Goal: Navigation & Orientation: Find specific page/section

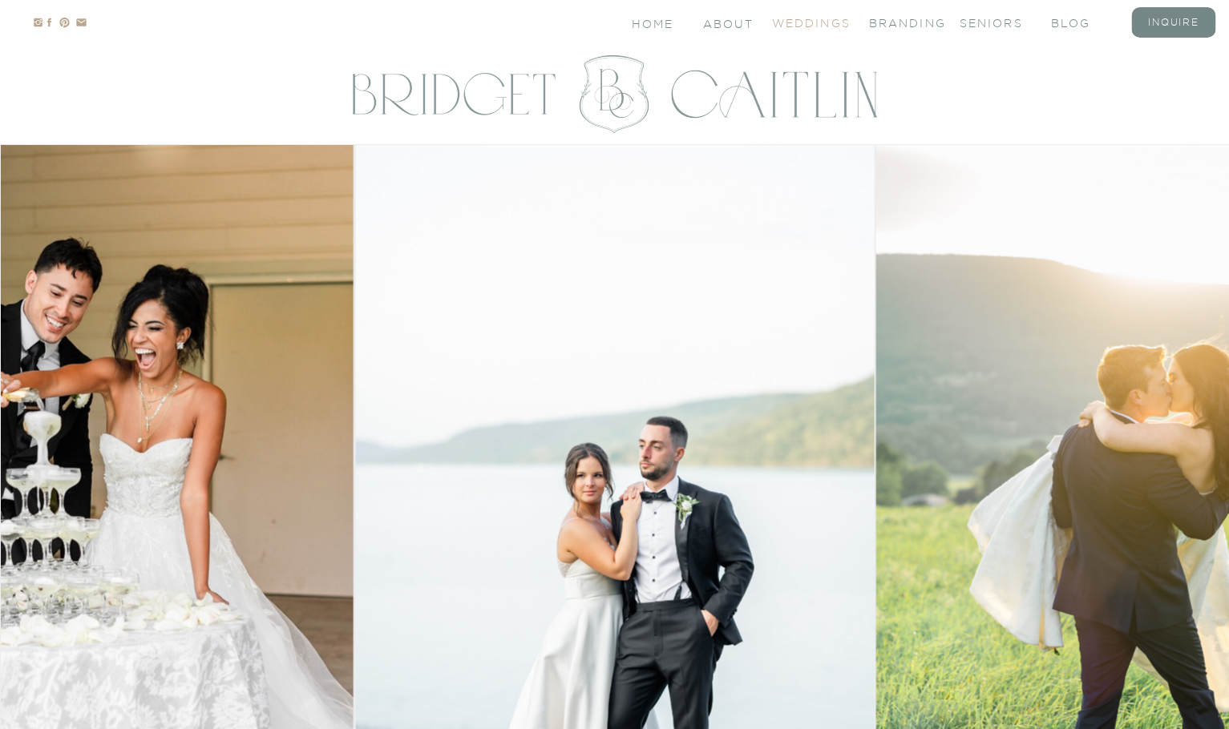
click at [832, 25] on nav "Weddings" at bounding box center [804, 22] width 64 height 14
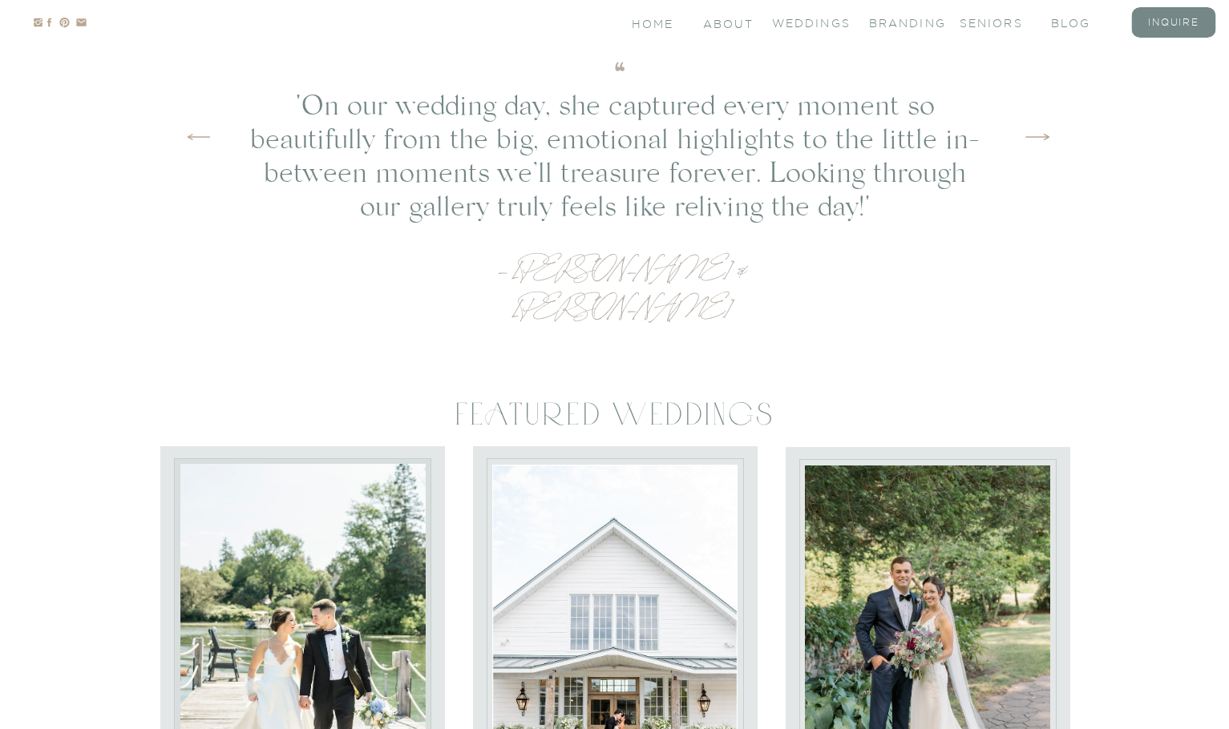
scroll to position [6857, 0]
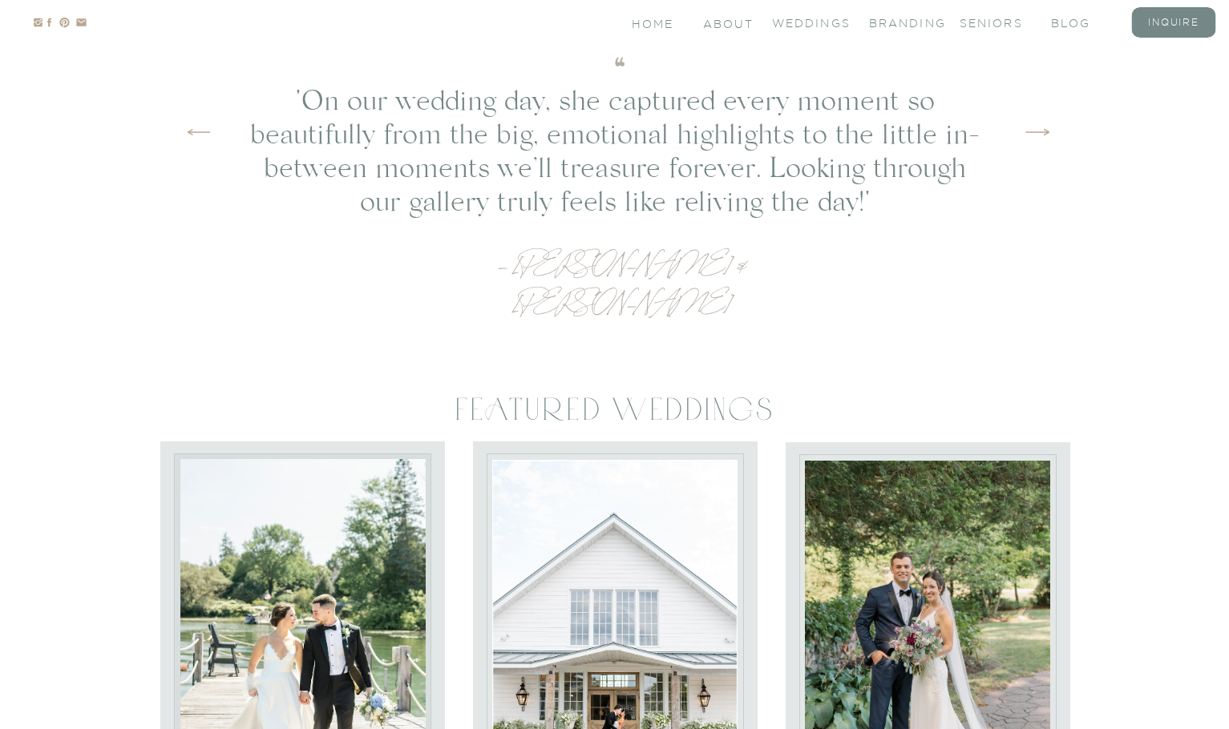
click at [1043, 145] on icon at bounding box center [1037, 132] width 30 height 48
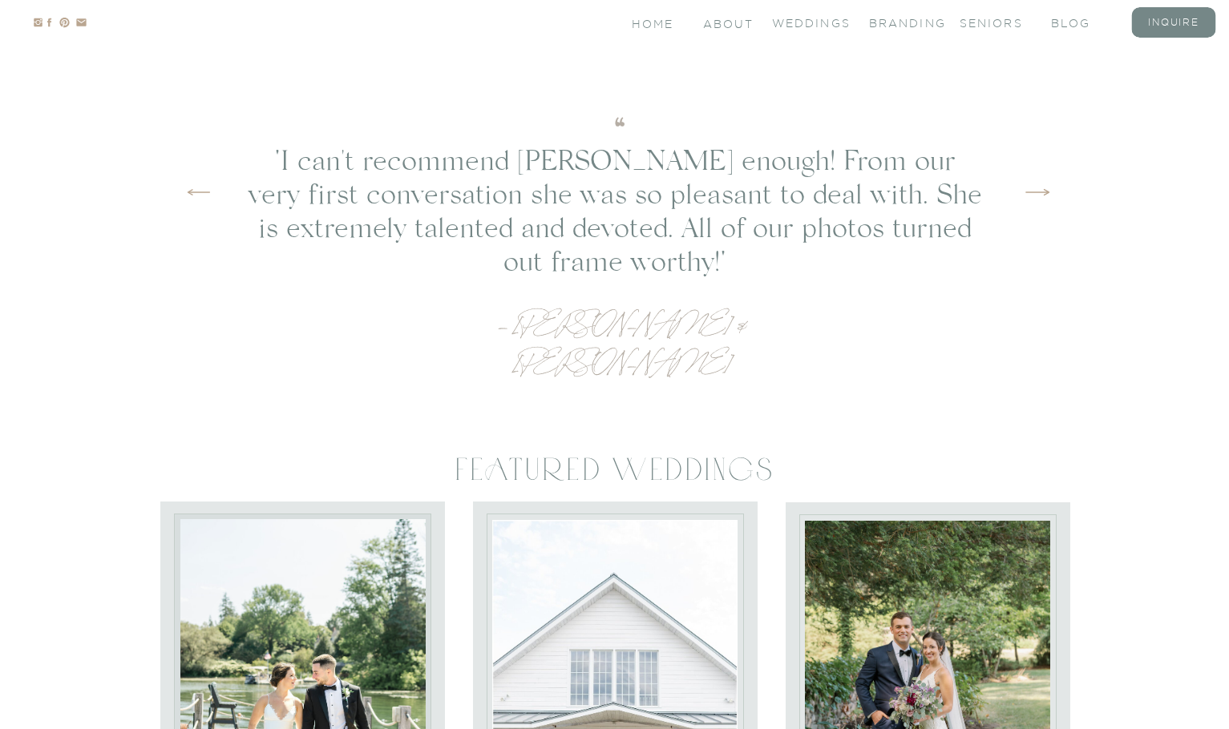
scroll to position [6796, 0]
click at [1032, 198] on icon at bounding box center [1037, 193] width 30 height 48
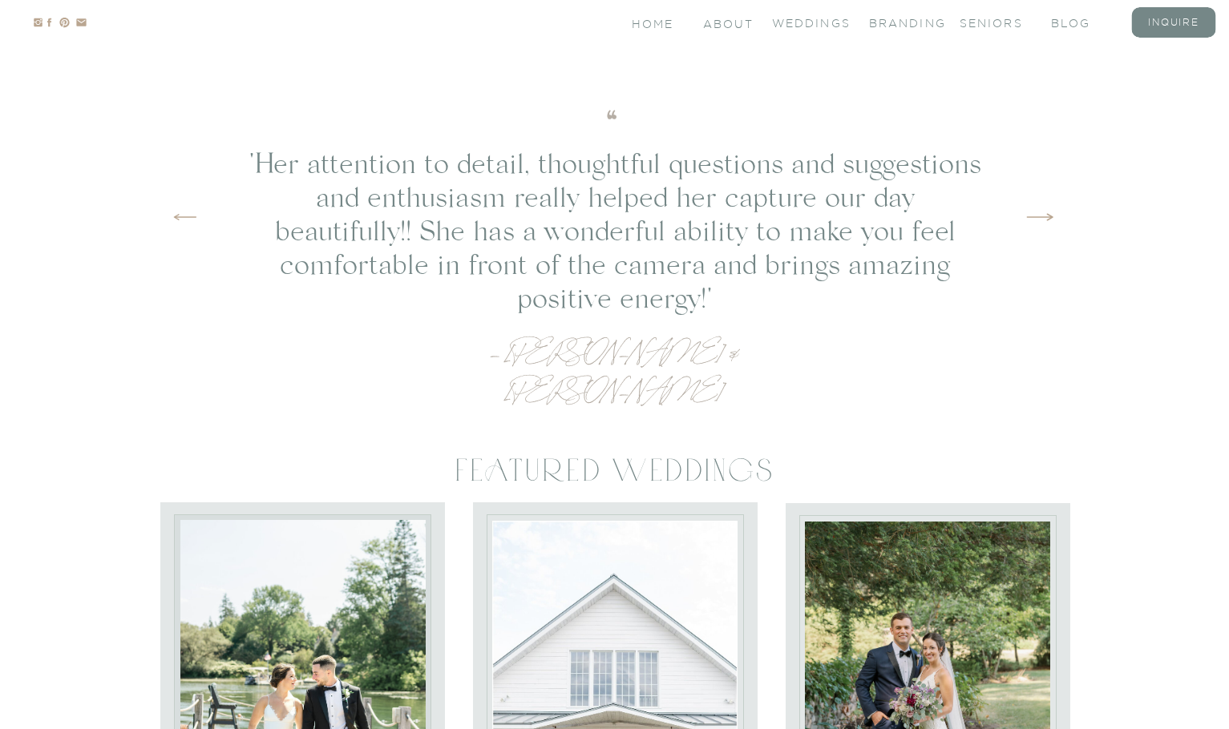
click at [1032, 198] on icon at bounding box center [1040, 217] width 34 height 55
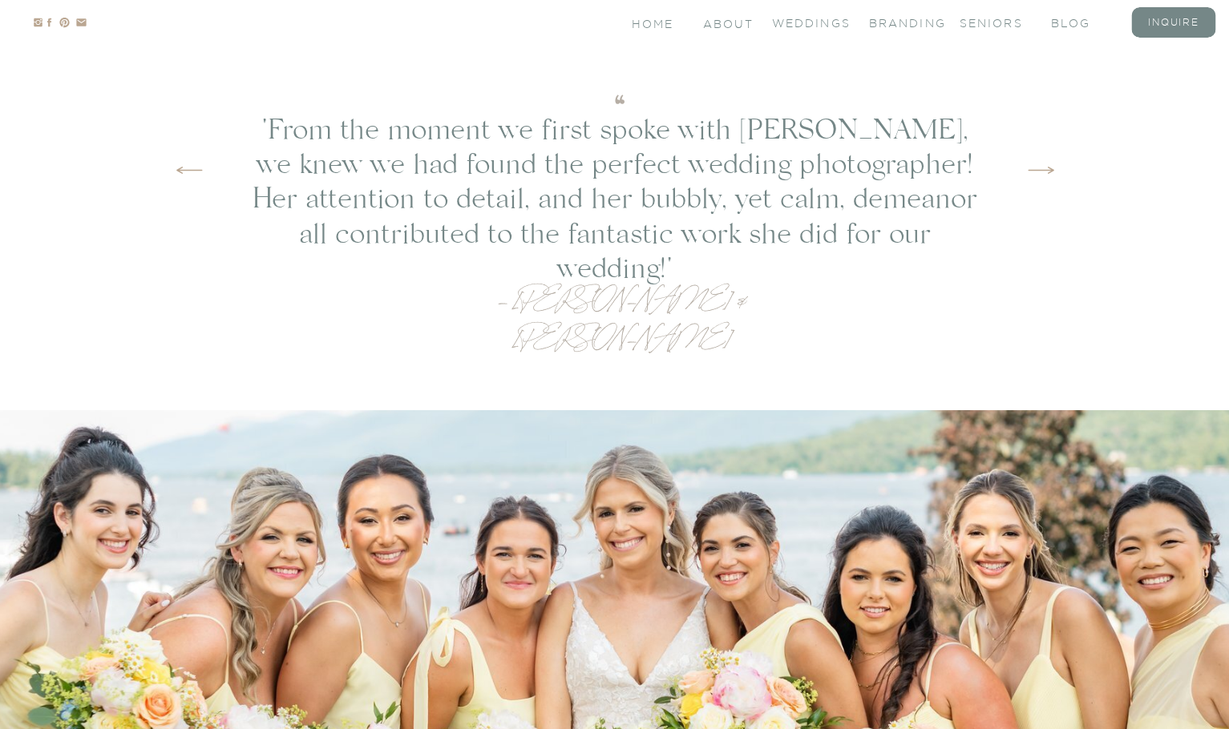
scroll to position [4441, 0]
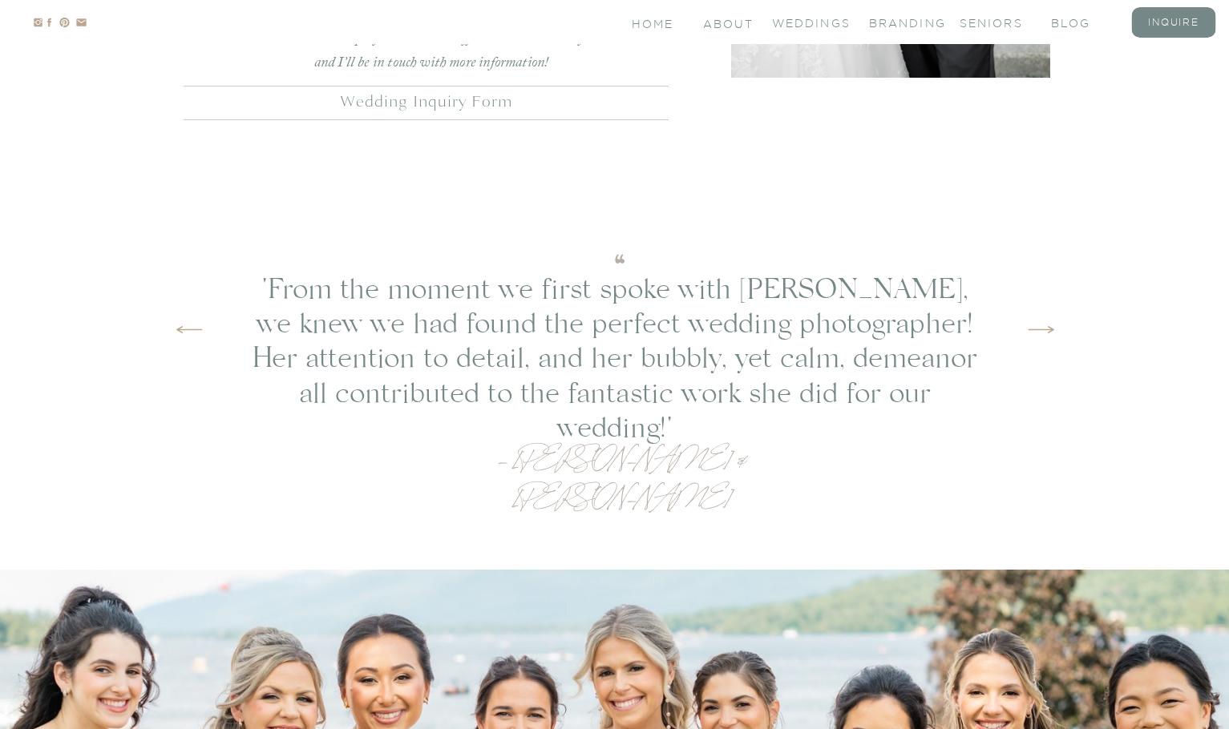
click at [1046, 333] on icon at bounding box center [1040, 329] width 33 height 57
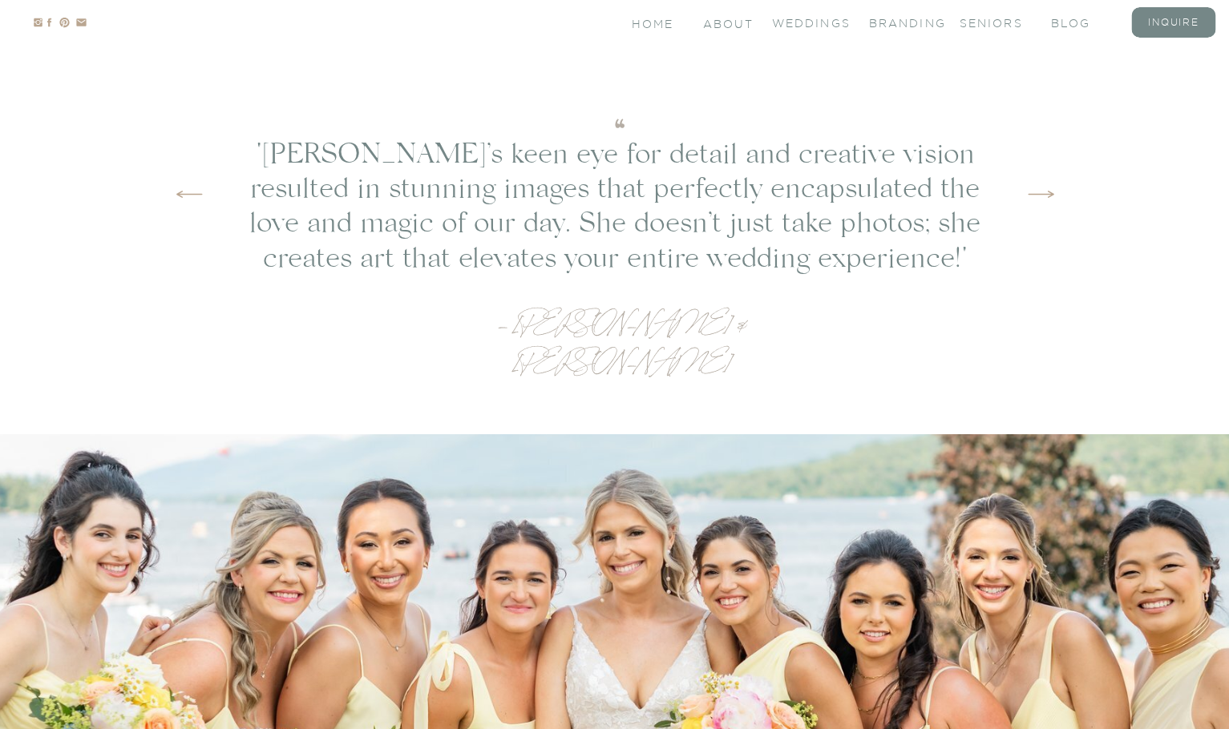
scroll to position [4578, 0]
click at [1038, 188] on icon at bounding box center [1040, 193] width 33 height 57
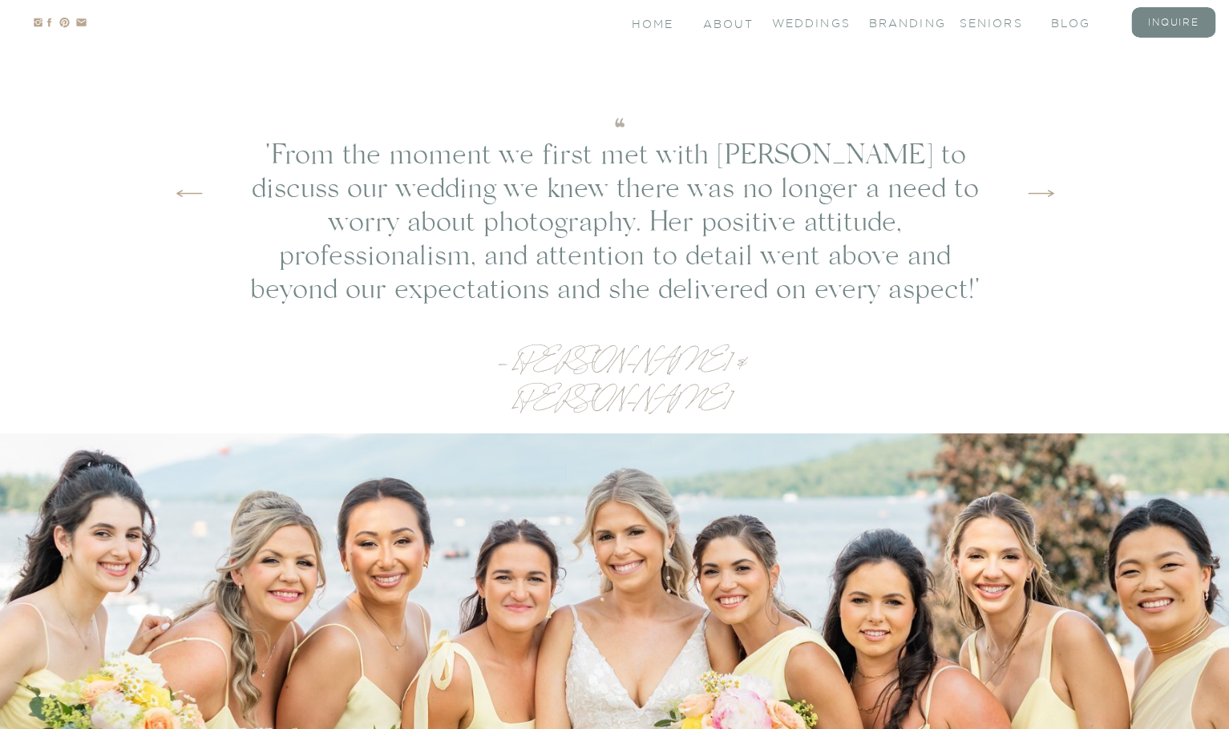
click at [1038, 188] on icon at bounding box center [1040, 193] width 33 height 57
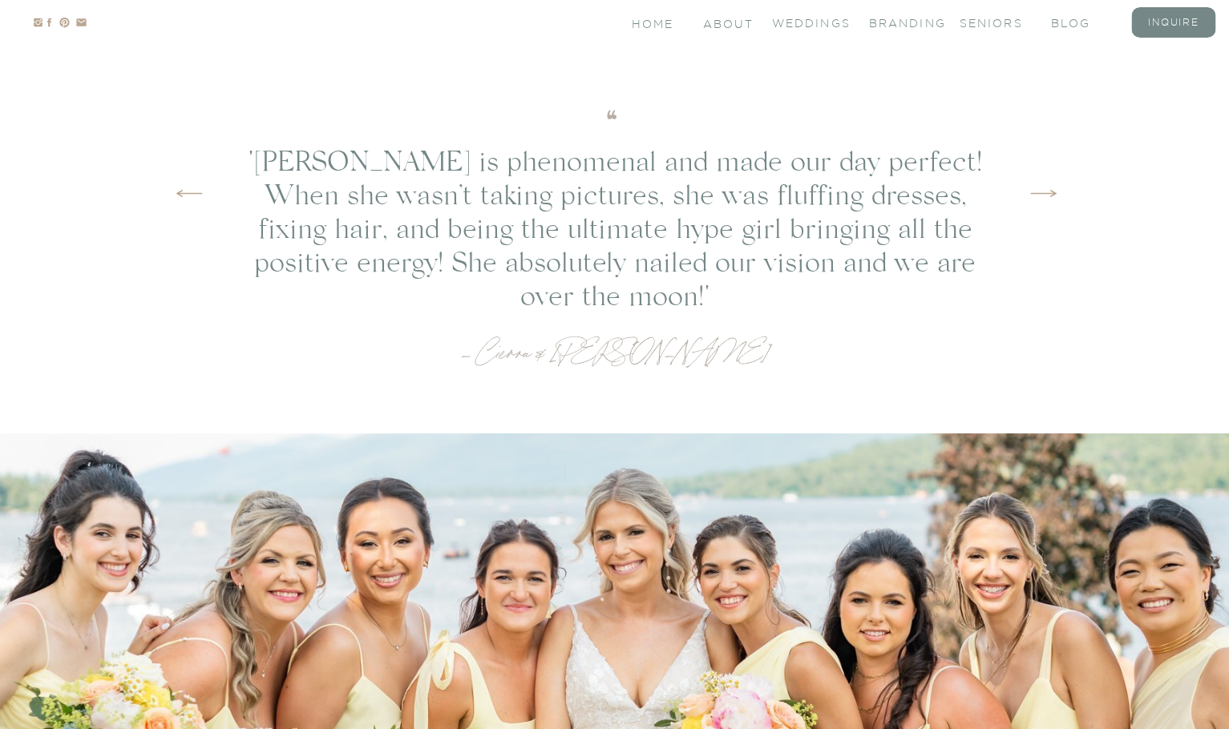
click at [1038, 188] on icon at bounding box center [1043, 193] width 33 height 57
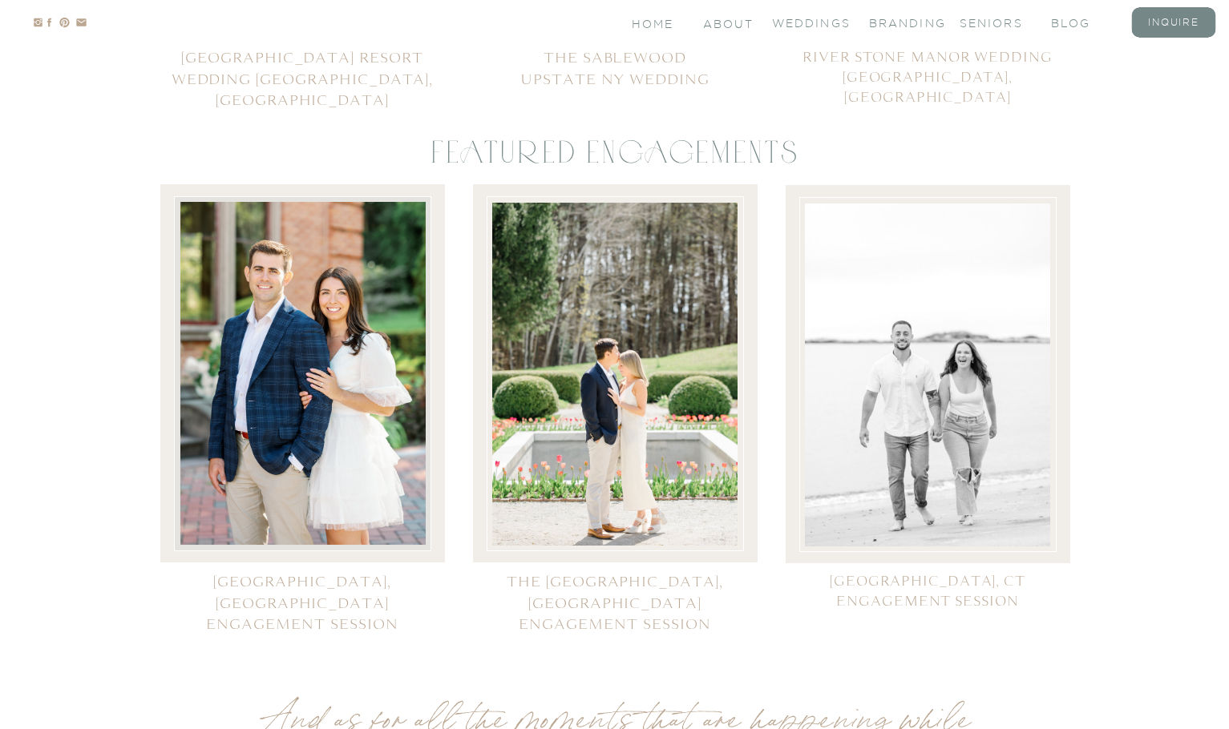
scroll to position [7780, 0]
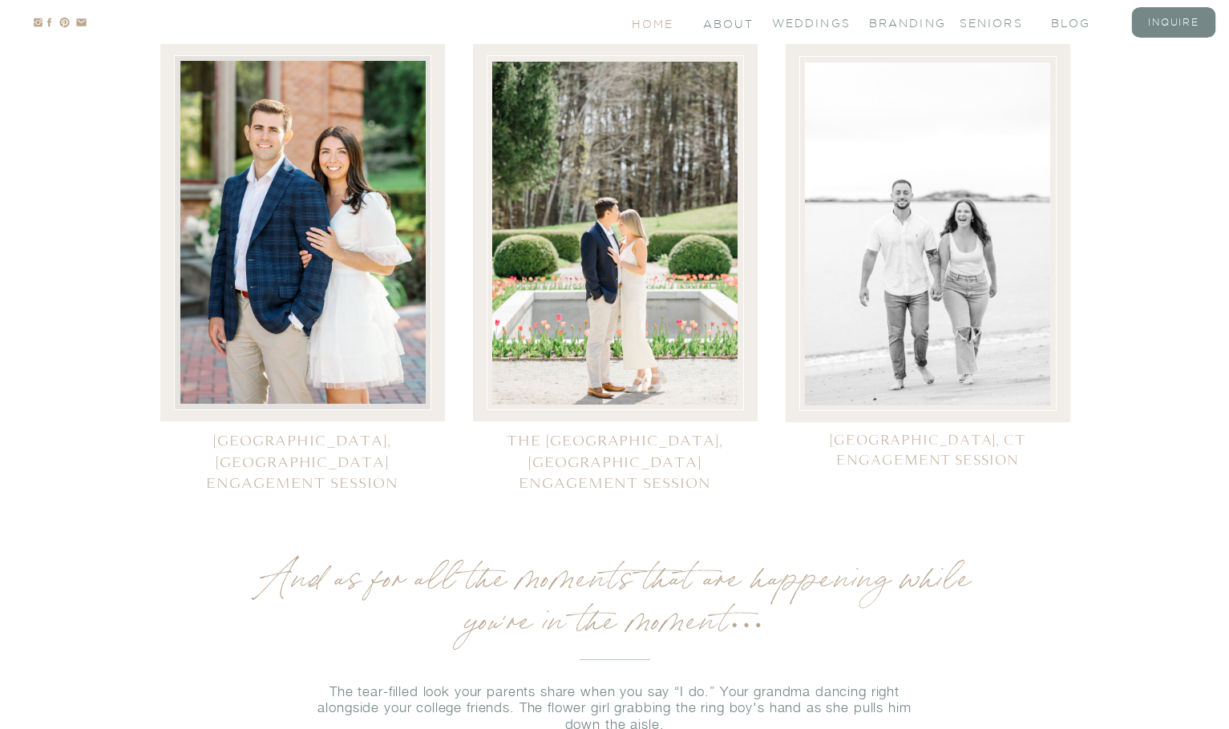
click at [655, 22] on nav "Home" at bounding box center [654, 23] width 44 height 14
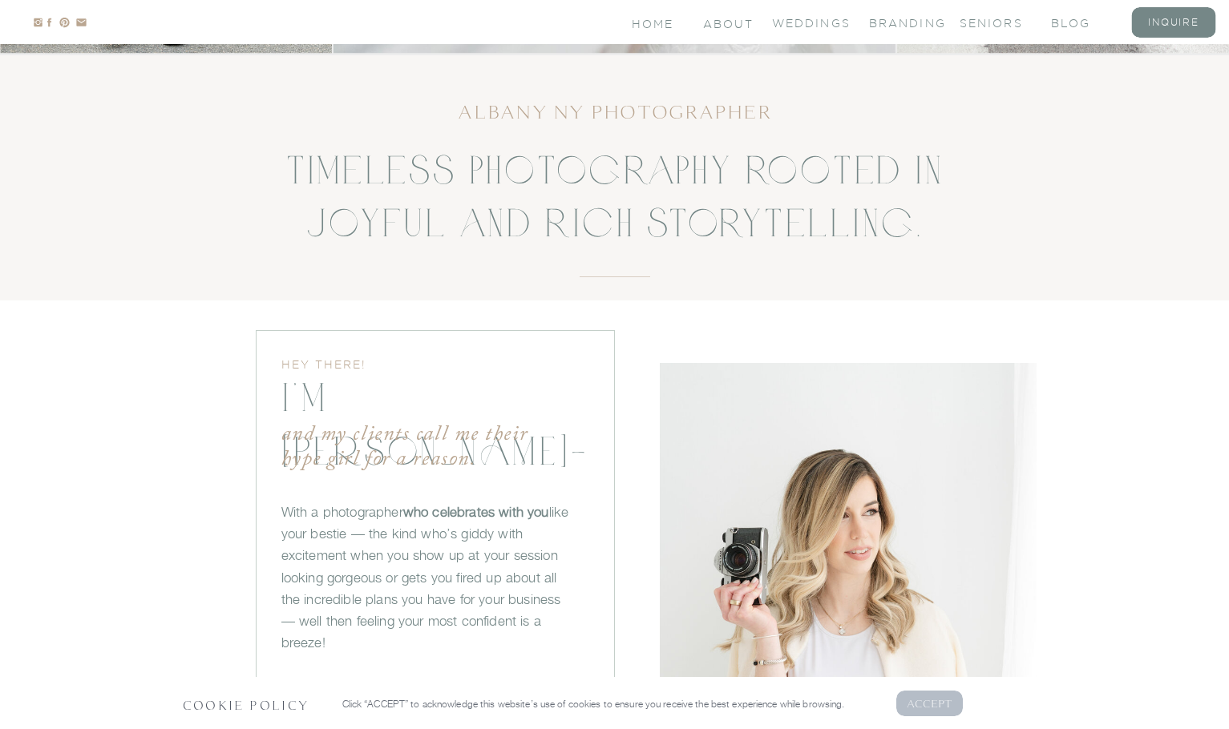
scroll to position [906, 0]
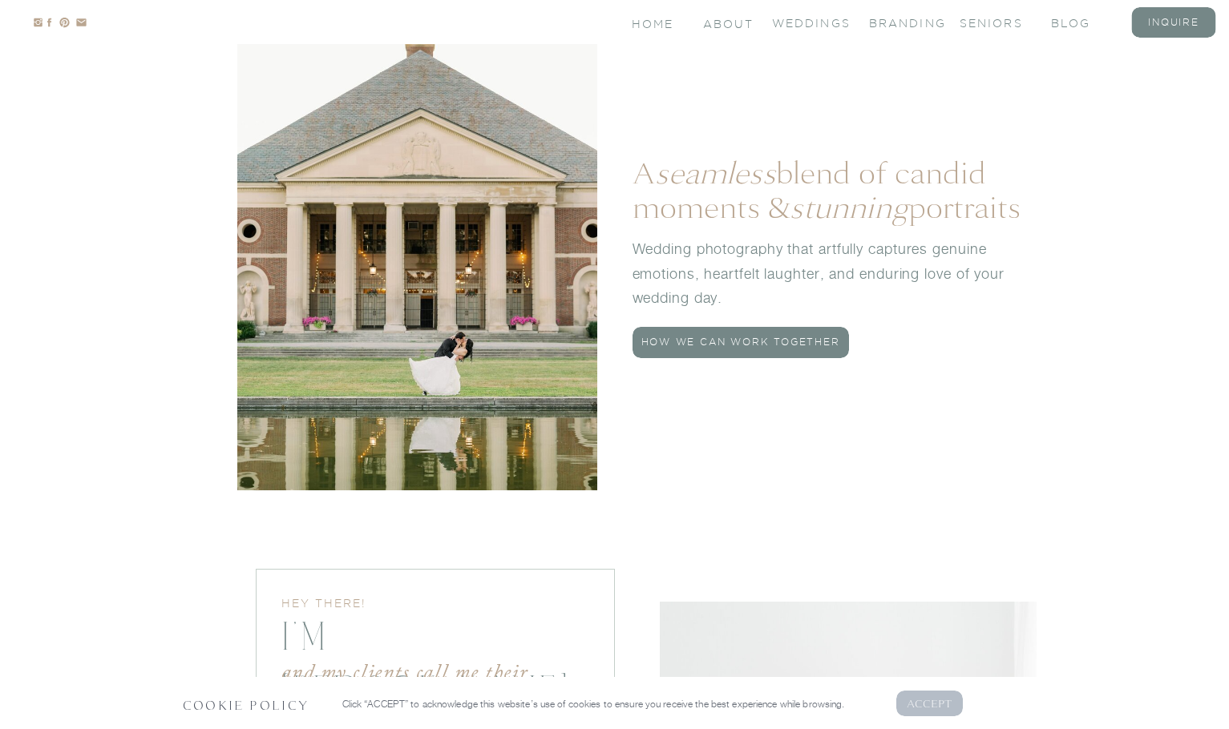
scroll to position [1214, 0]
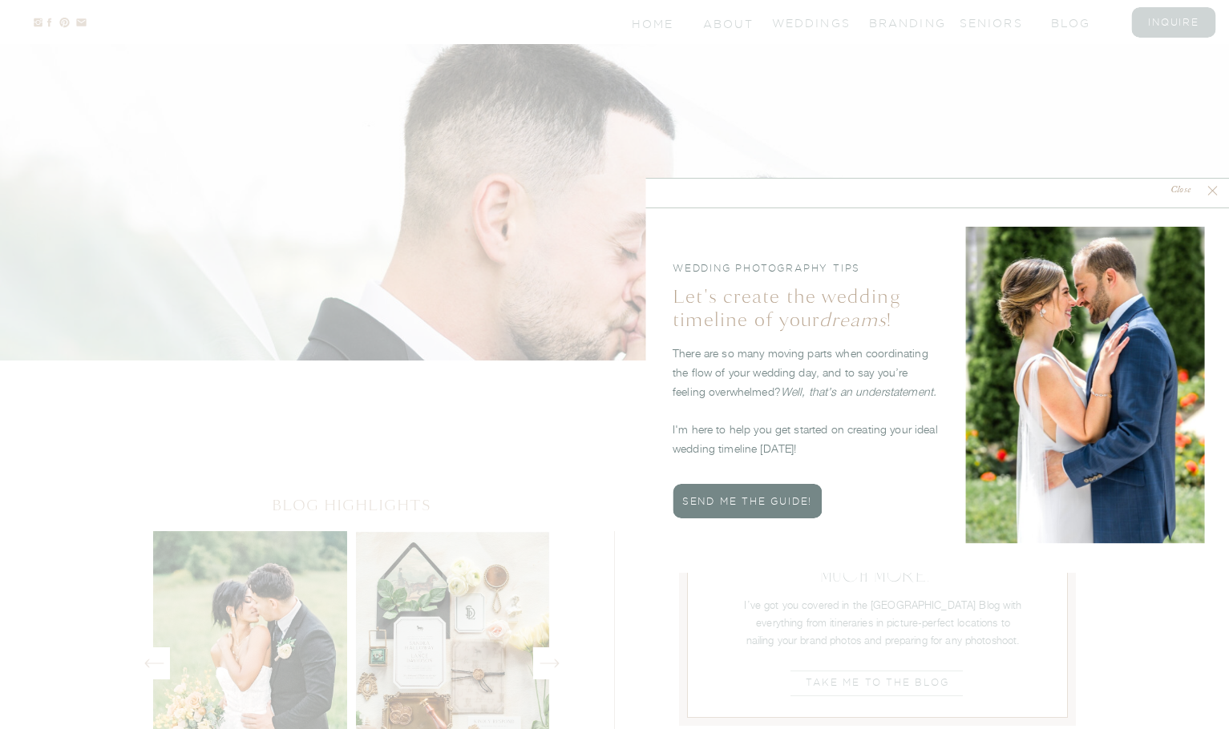
scroll to position [5026, 0]
